Goal: Task Accomplishment & Management: Manage account settings

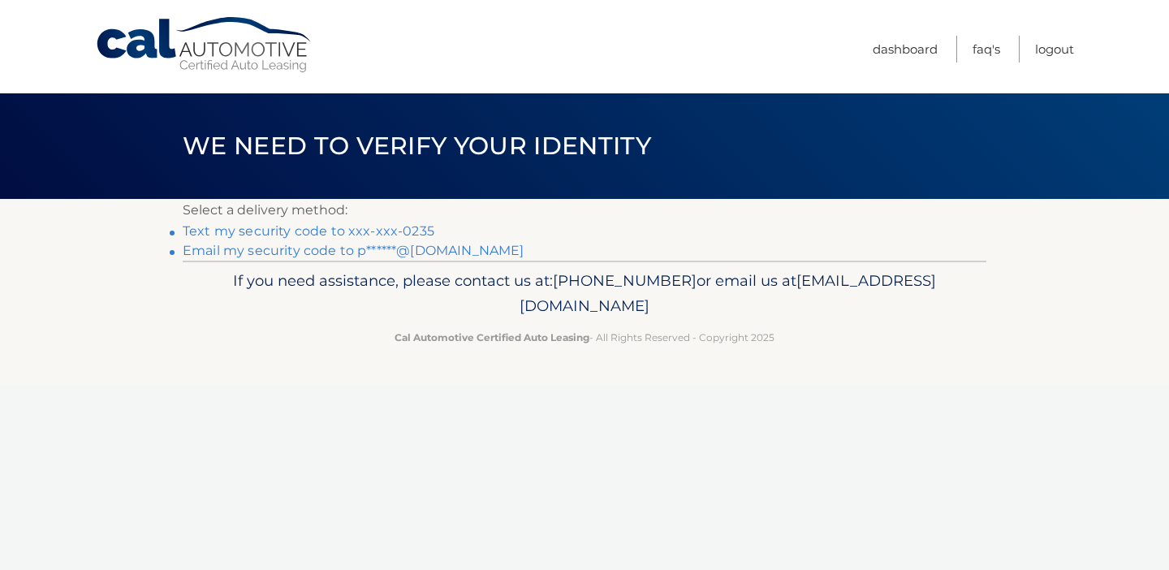
click at [394, 230] on link "Text my security code to xxx-xxx-0235" at bounding box center [309, 230] width 252 height 15
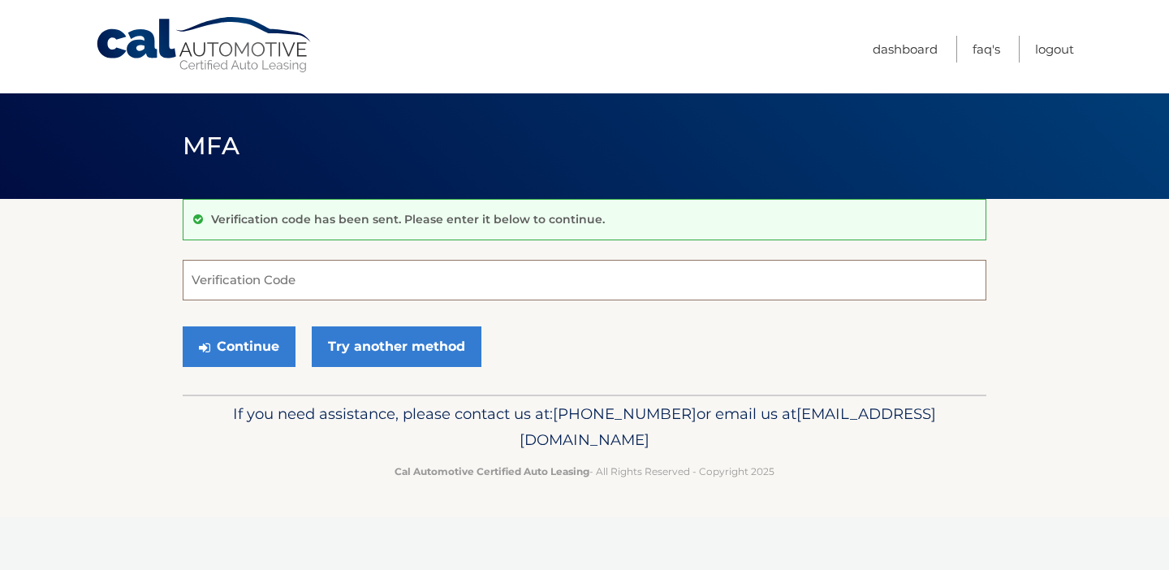
click at [340, 283] on input "Verification Code" at bounding box center [584, 280] width 803 height 41
click at [248, 275] on input "Verification Code" at bounding box center [584, 280] width 803 height 41
type input "598490"
click at [257, 347] on button "Continue" at bounding box center [239, 346] width 113 height 41
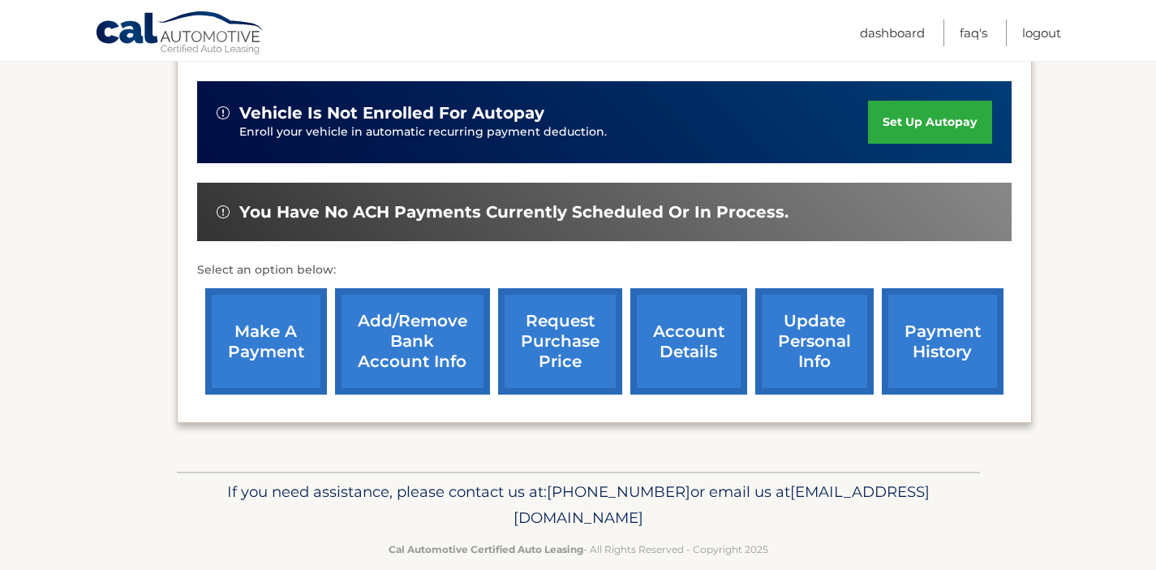
scroll to position [414, 0]
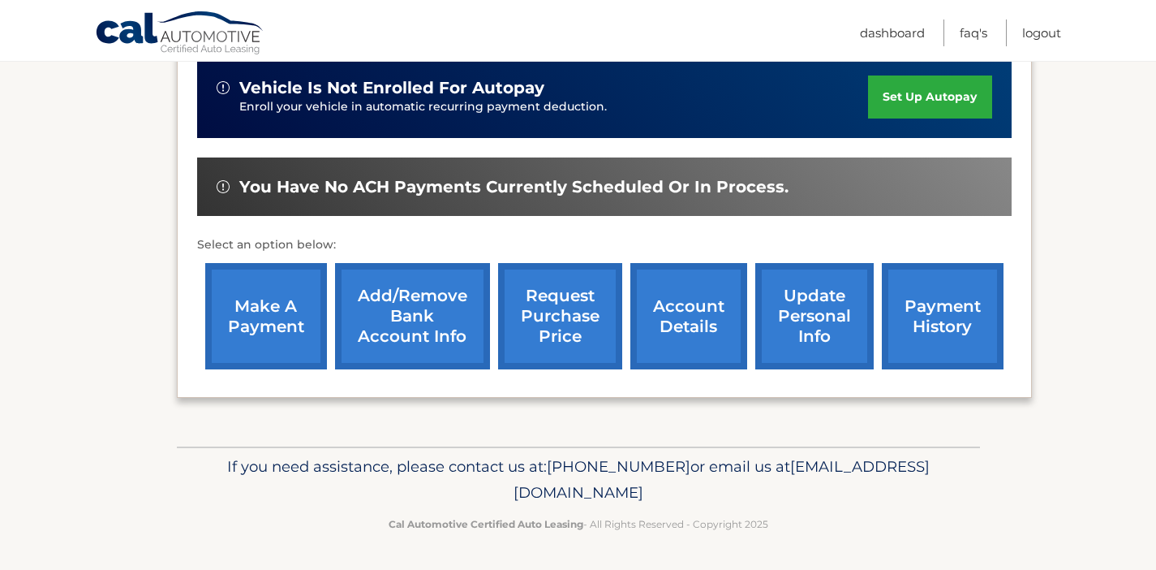
click at [304, 295] on link "make a payment" at bounding box center [266, 316] width 122 height 106
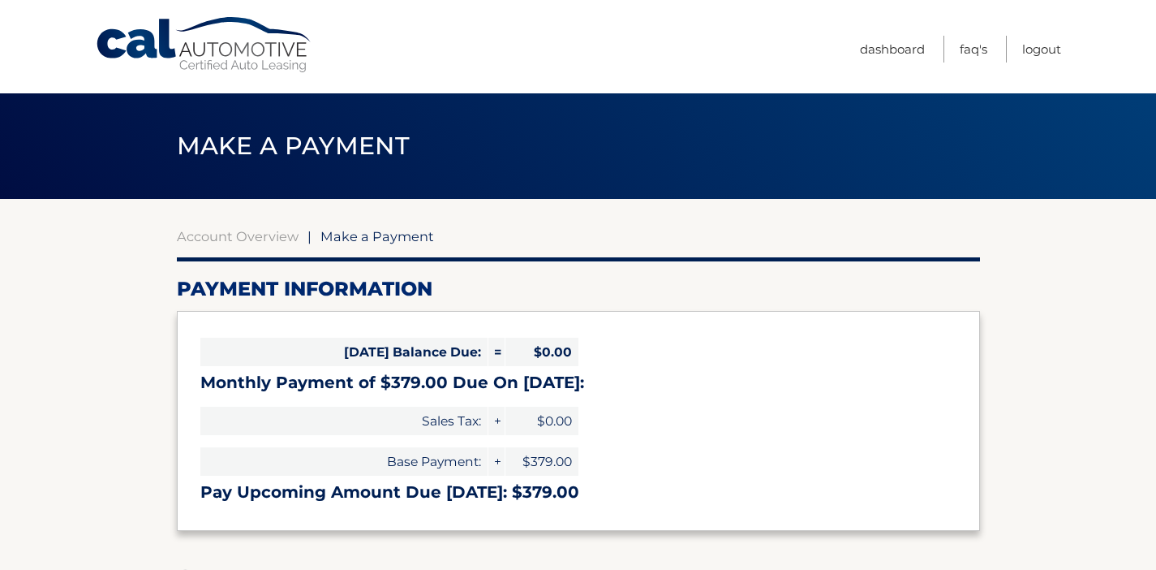
select select "YzExNTU3MjUtMDU3Ni00YjEyLThiMGUtNzFkODYwMjgxZjRj"
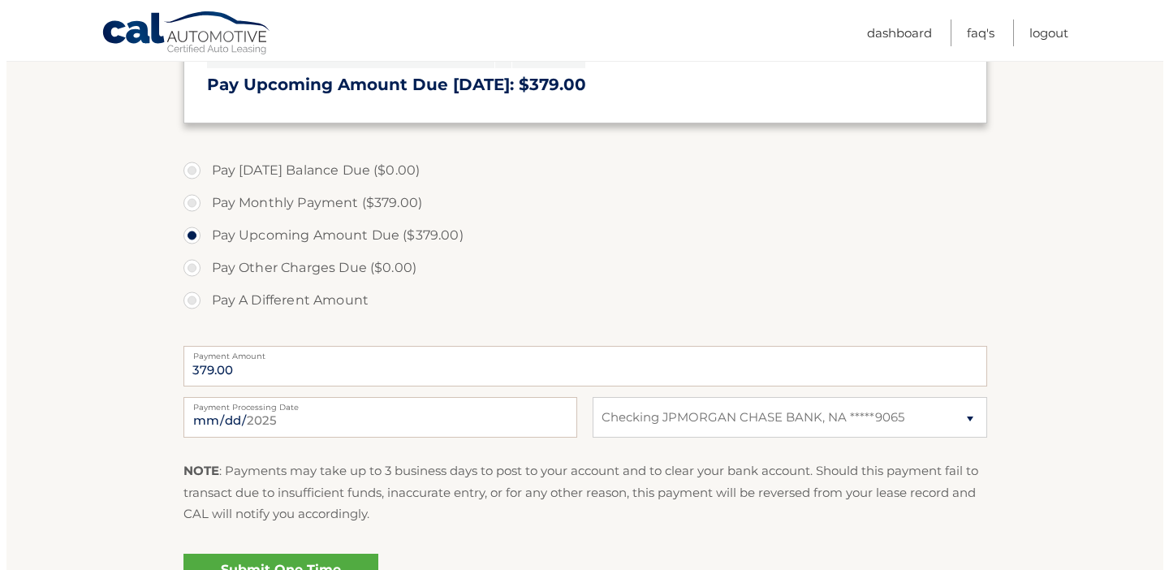
scroll to position [590, 0]
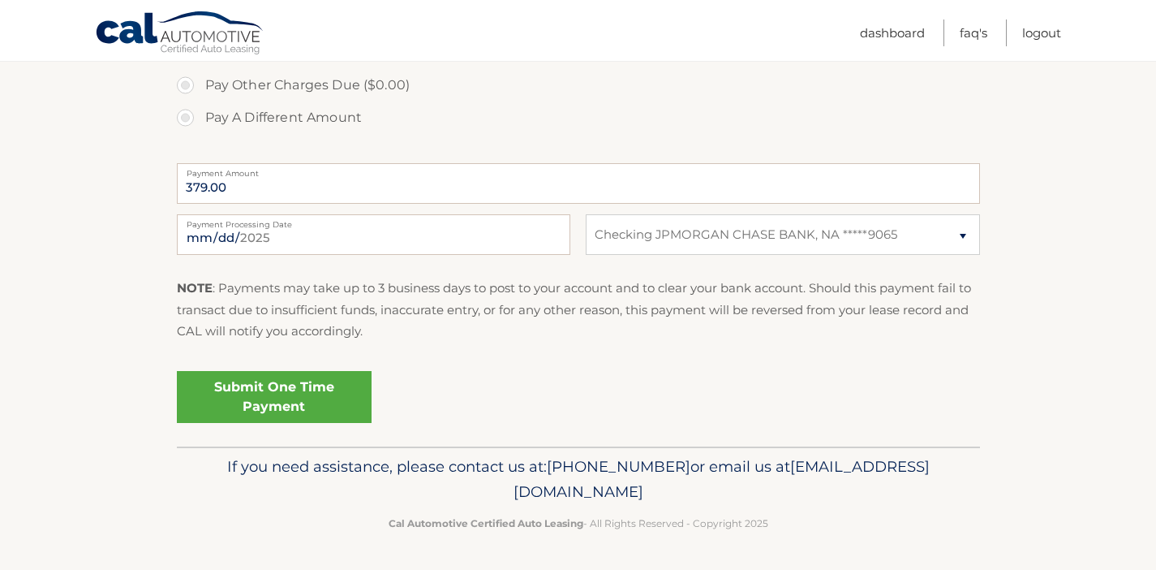
click at [329, 392] on link "Submit One Time Payment" at bounding box center [274, 397] width 195 height 52
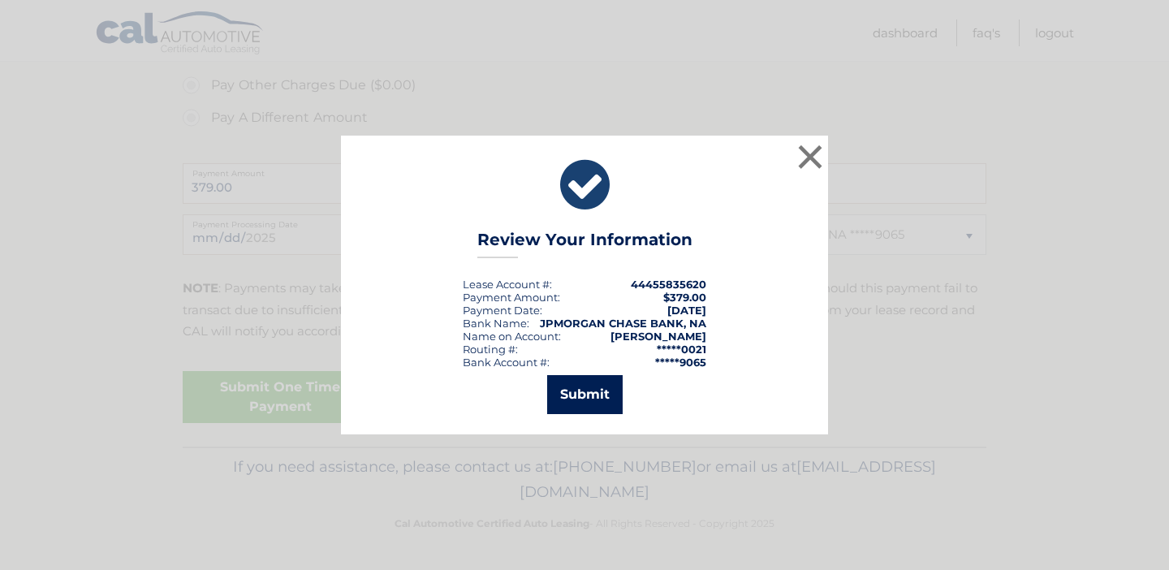
click at [587, 393] on button "Submit" at bounding box center [584, 394] width 75 height 39
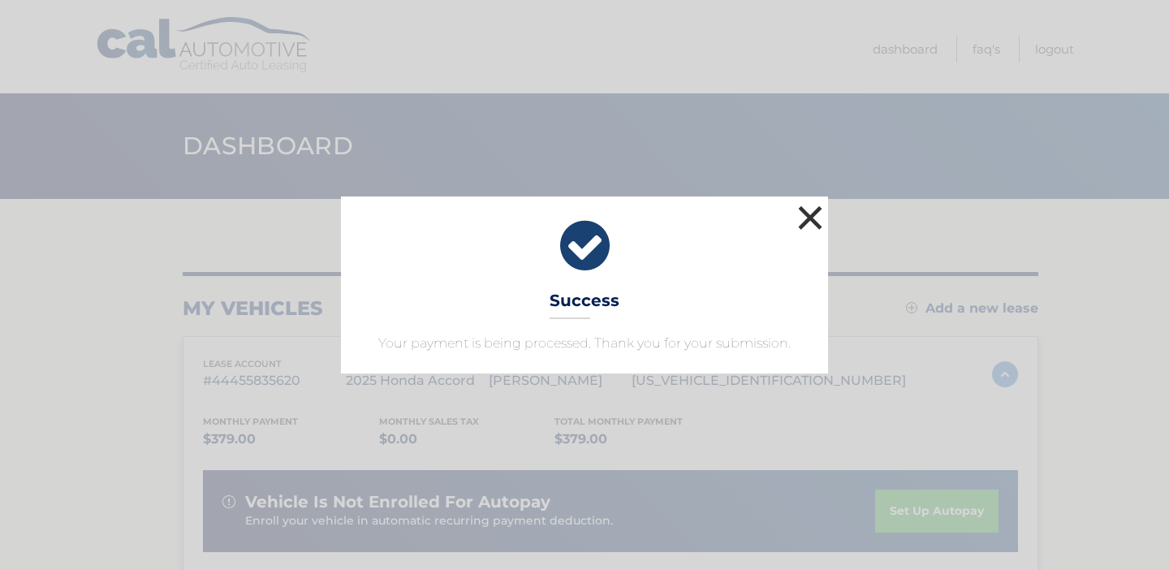
click at [812, 217] on button "×" at bounding box center [810, 217] width 32 height 32
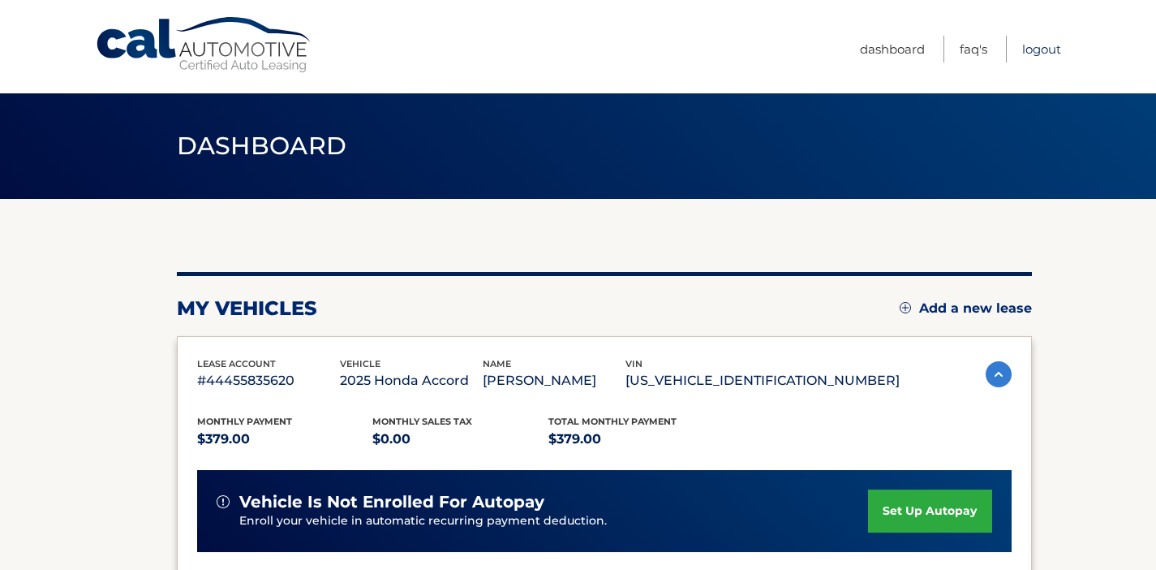
click at [1049, 50] on link "Logout" at bounding box center [1042, 49] width 39 height 27
